Goal: Navigation & Orientation: Find specific page/section

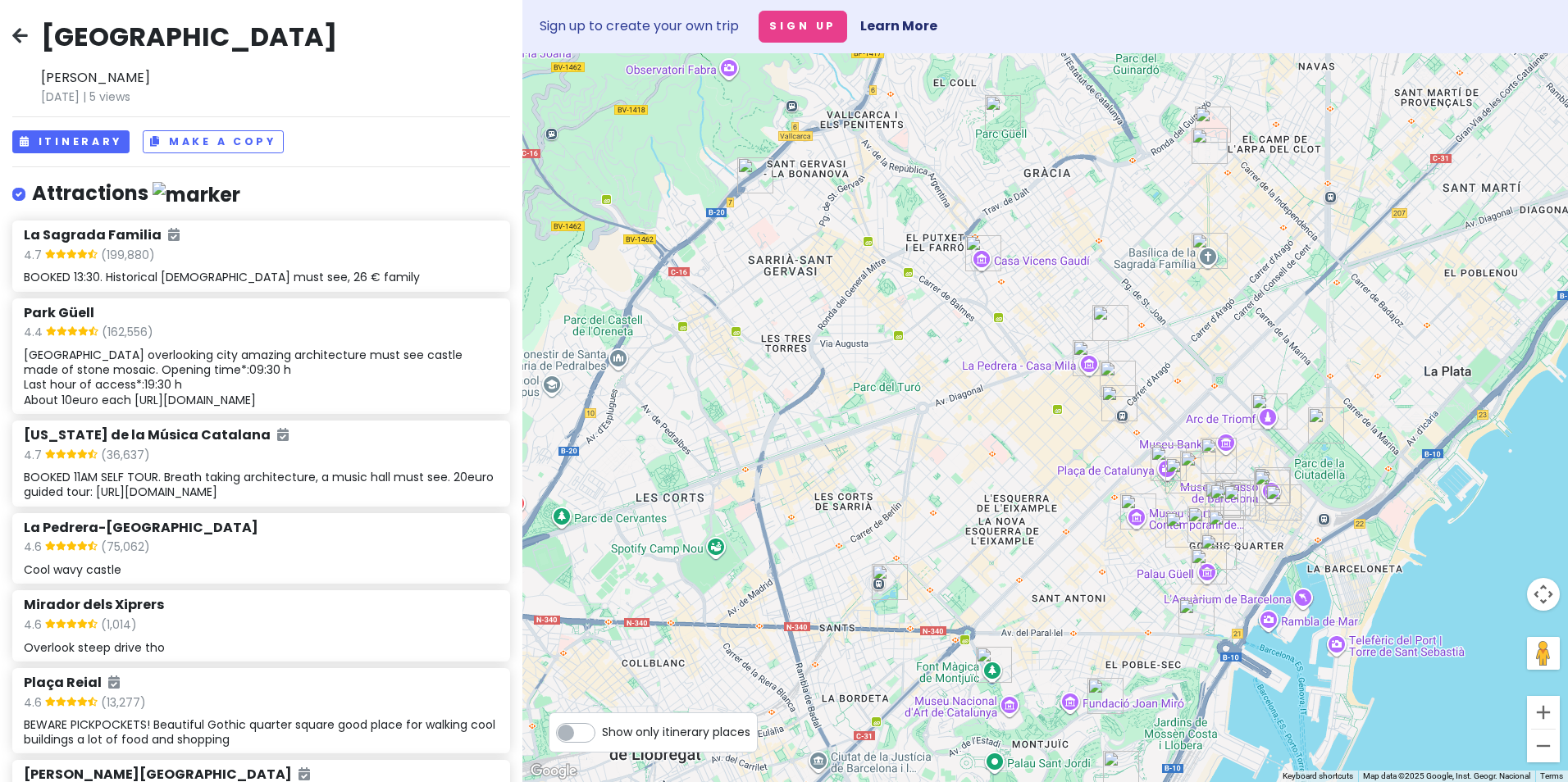
drag, startPoint x: 1327, startPoint y: 617, endPoint x: 1303, endPoint y: 207, distance: 410.7
click at [1303, 207] on div at bounding box center [1045, 417] width 1046 height 729
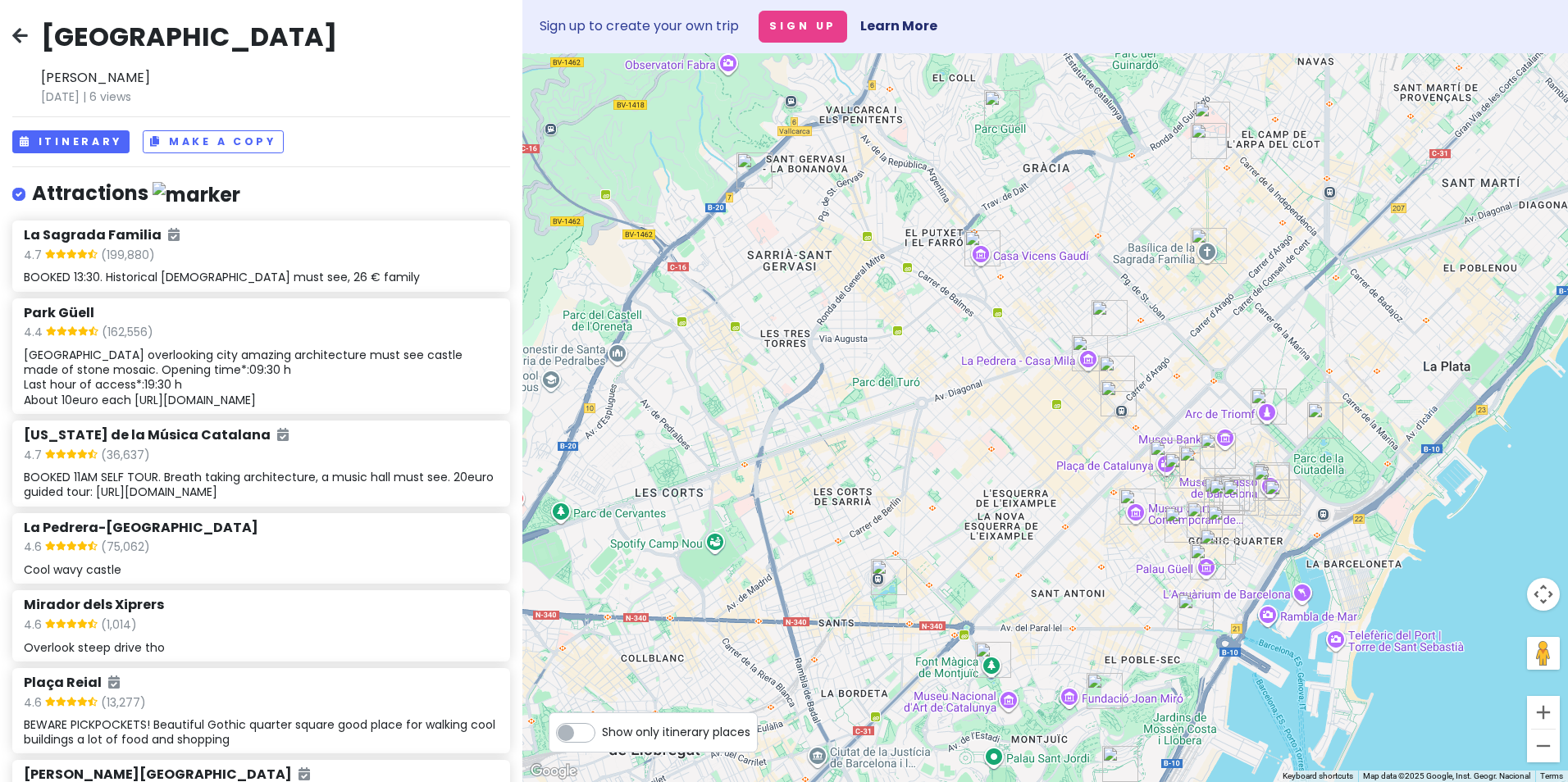
click at [1237, 490] on img "Barcelona History Museum MUHBA" at bounding box center [1241, 497] width 49 height 49
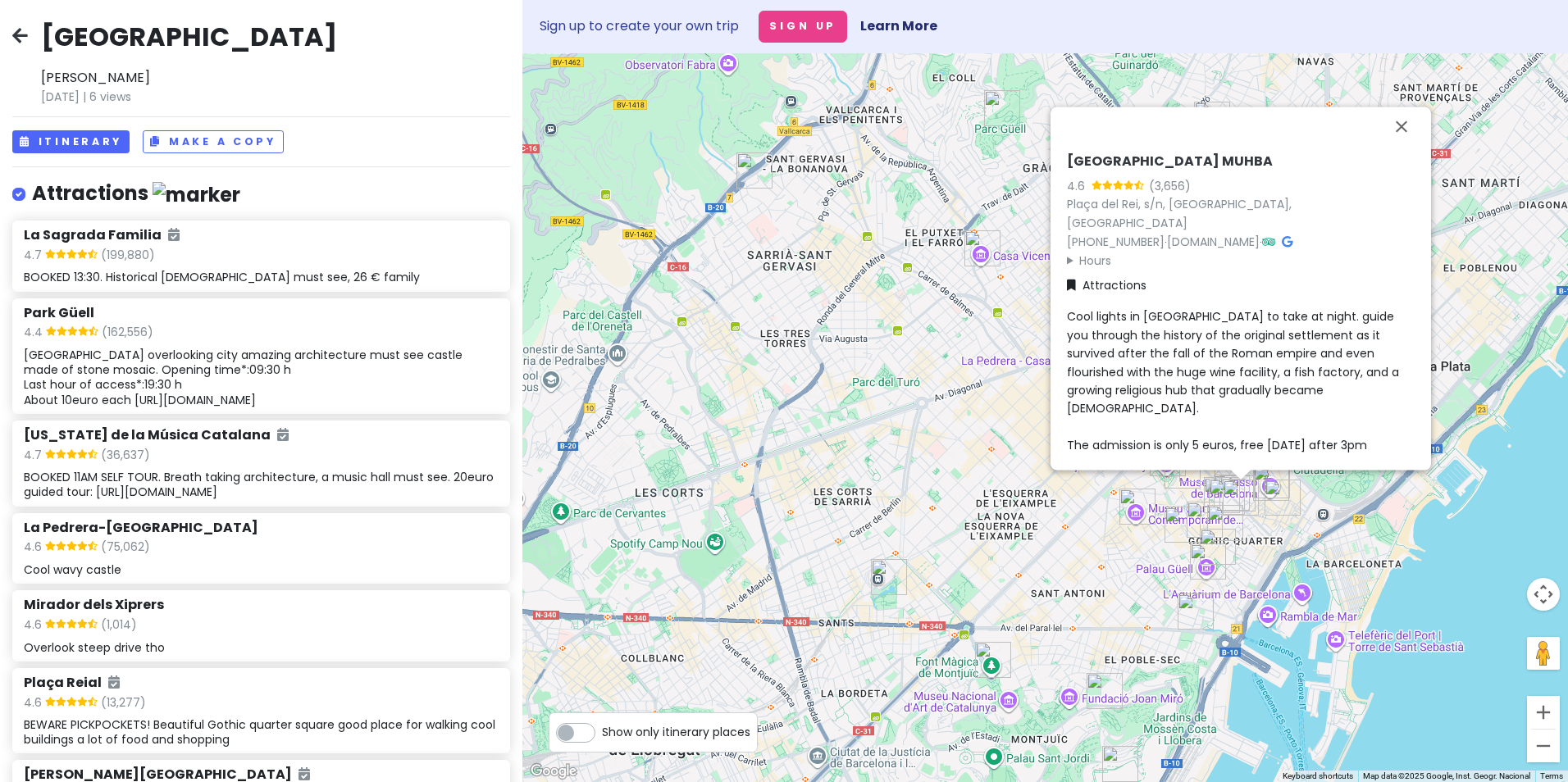
click at [885, 580] on img "Parc de l'Espanya Industrial" at bounding box center [888, 577] width 49 height 49
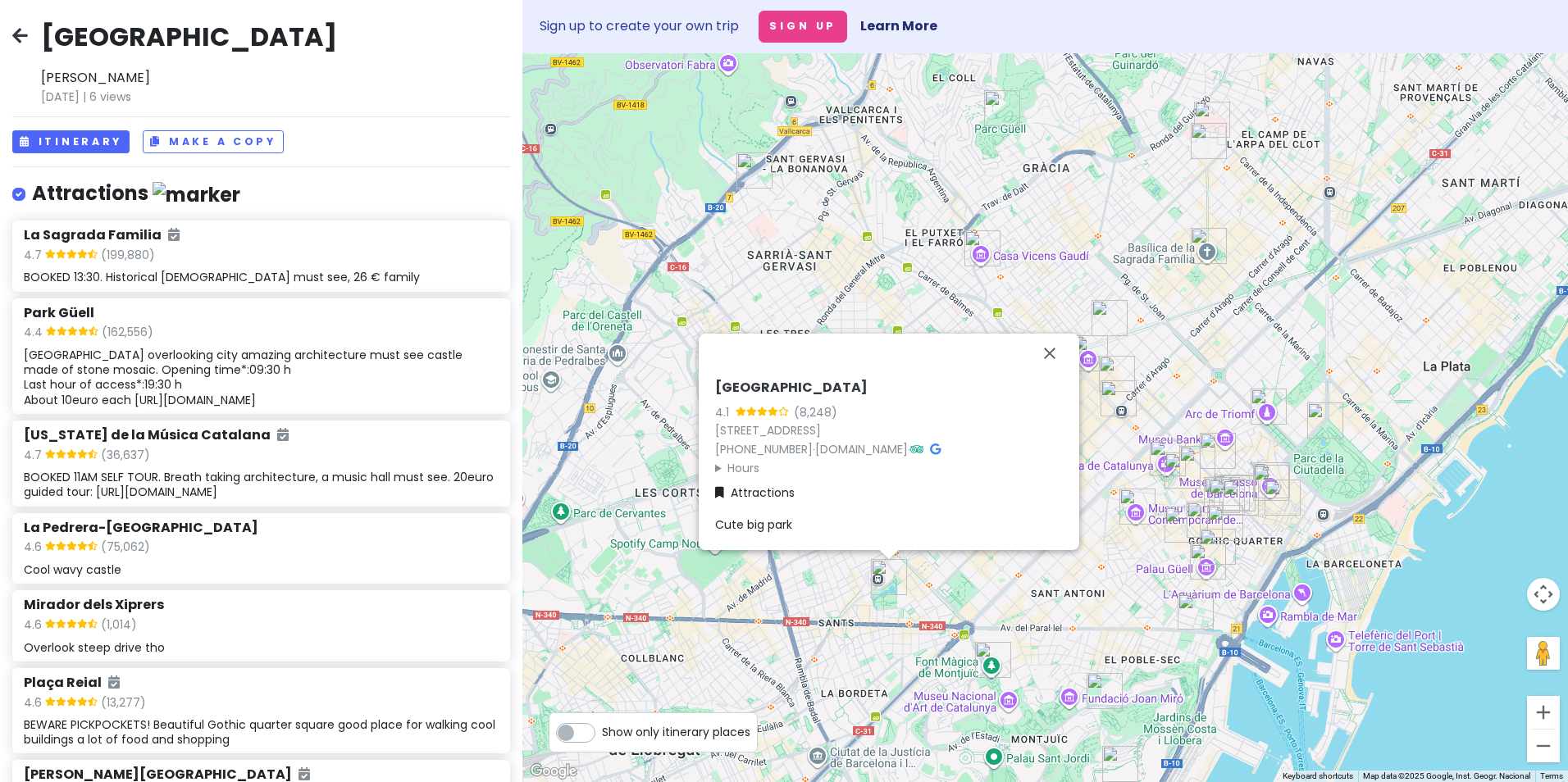
click at [885, 580] on img "Parc de l'Espanya Industrial" at bounding box center [888, 577] width 49 height 49
click at [746, 162] on img "Bellesguard" at bounding box center [755, 171] width 49 height 49
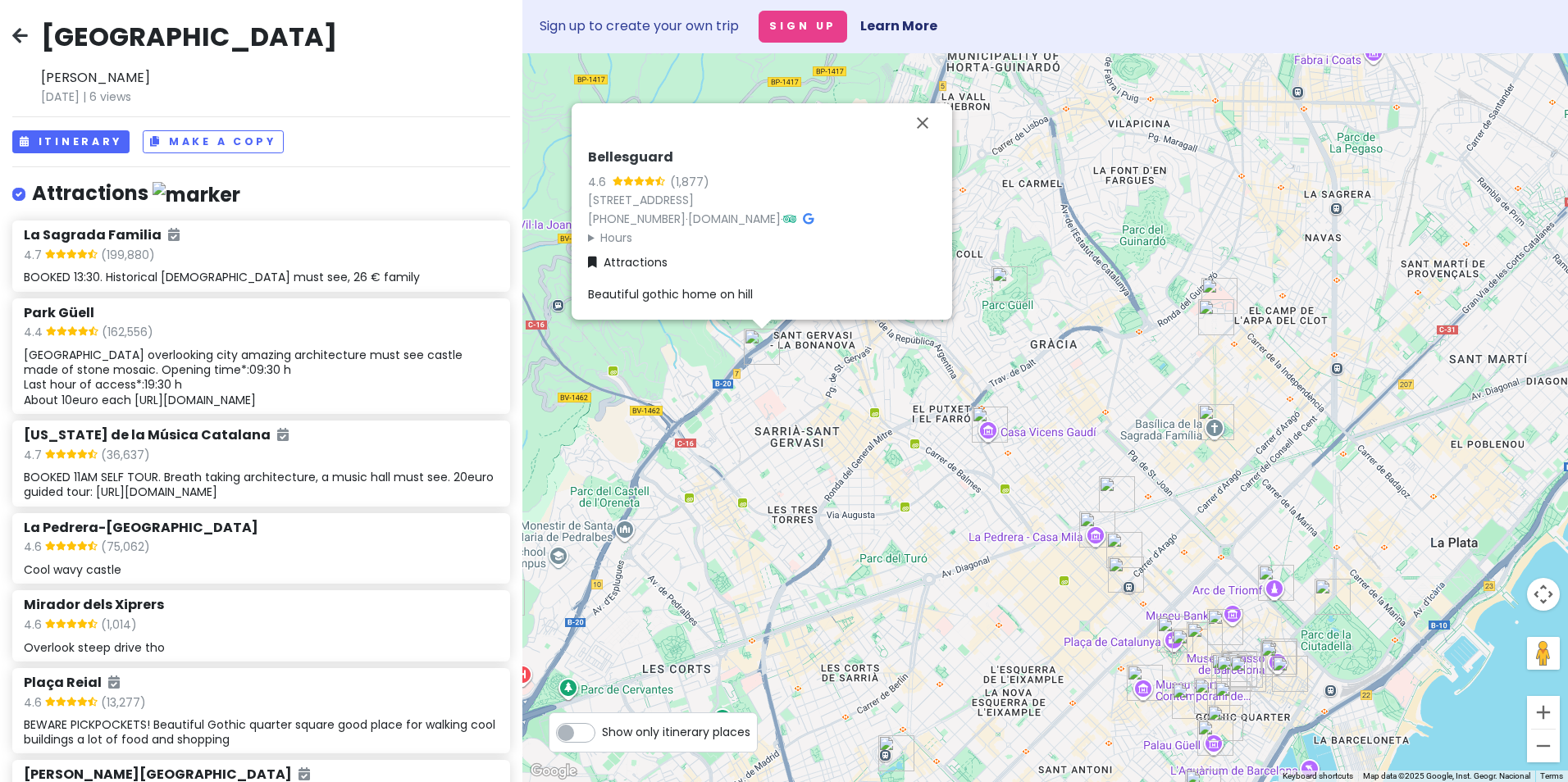
click at [601, 736] on label "Show only itinerary places" at bounding box center [675, 728] width 148 height 19
click at [601, 730] on input "Show only itinerary places" at bounding box center [607, 724] width 11 height 11
checkbox input "true"
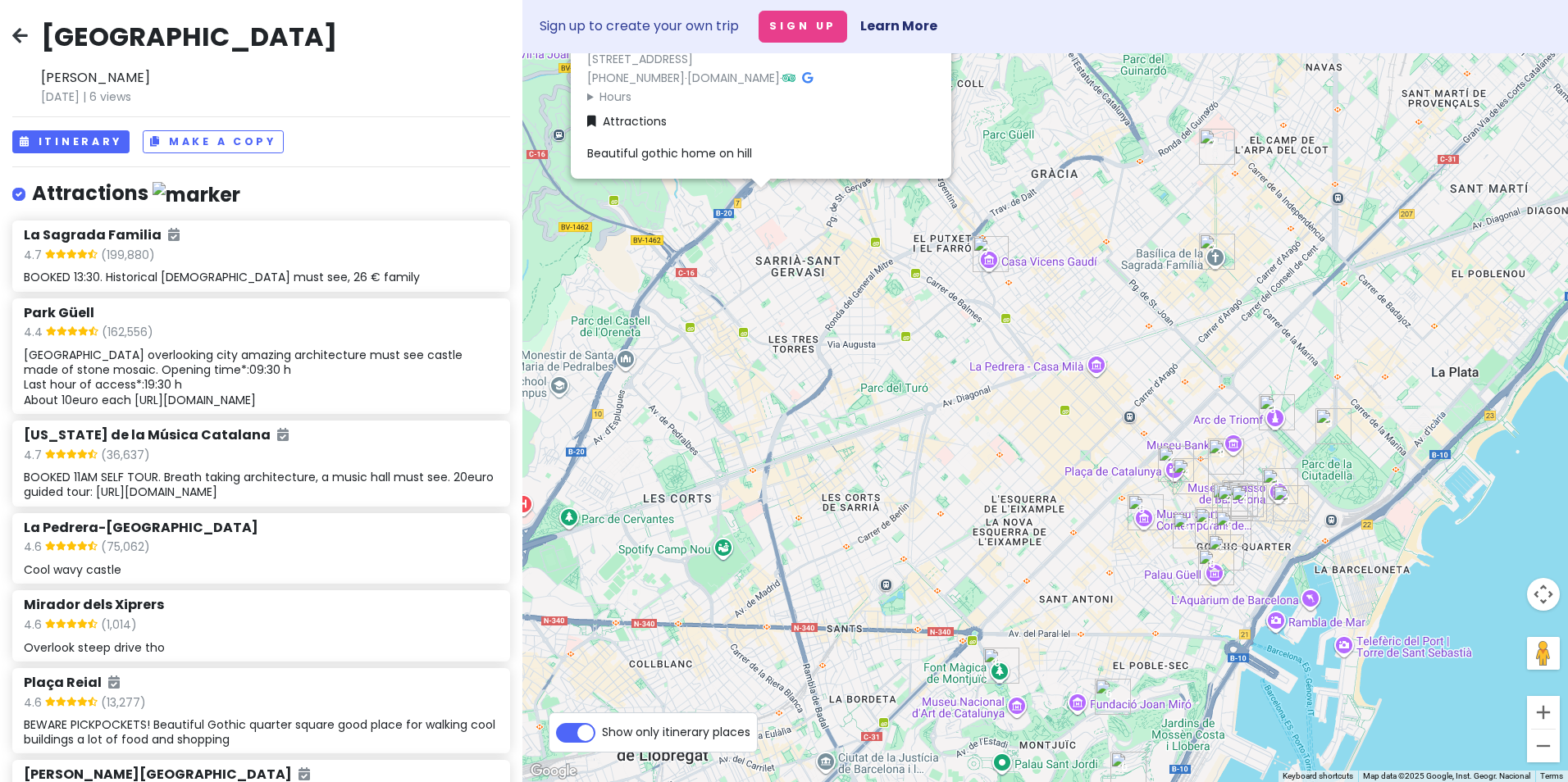
drag, startPoint x: 1147, startPoint y: 732, endPoint x: 1147, endPoint y: 562, distance: 170.0
click at [1147, 562] on div "Bellesguard 4.6 (1,877) [STREET_ADDRESS] [PHONE_NUMBER] · [DOMAIN_NAME] · Hours…" at bounding box center [1045, 417] width 1046 height 729
